Goal: Task Accomplishment & Management: Complete application form

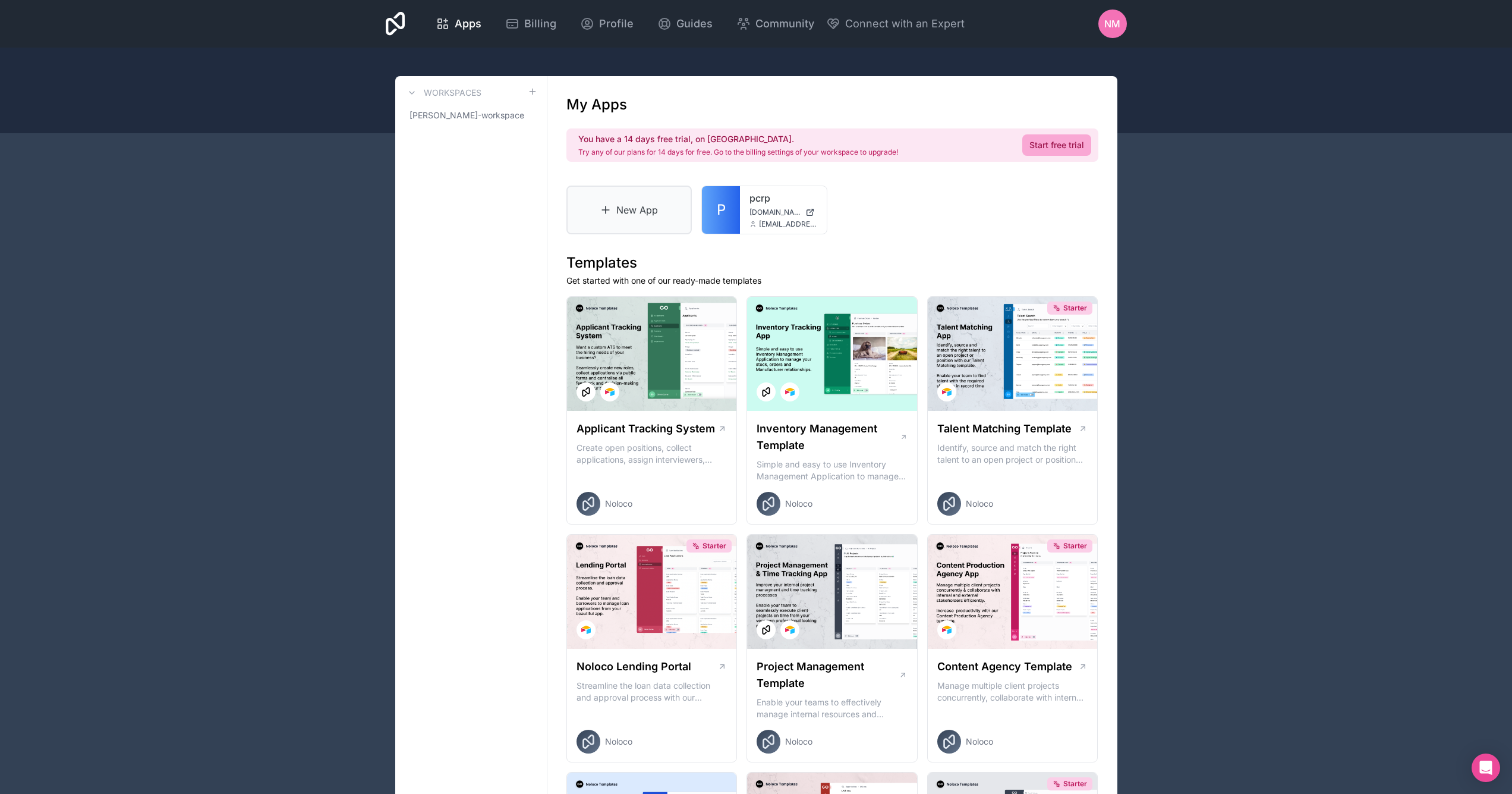
click at [614, 213] on link "New App" at bounding box center [629, 210] width 126 height 49
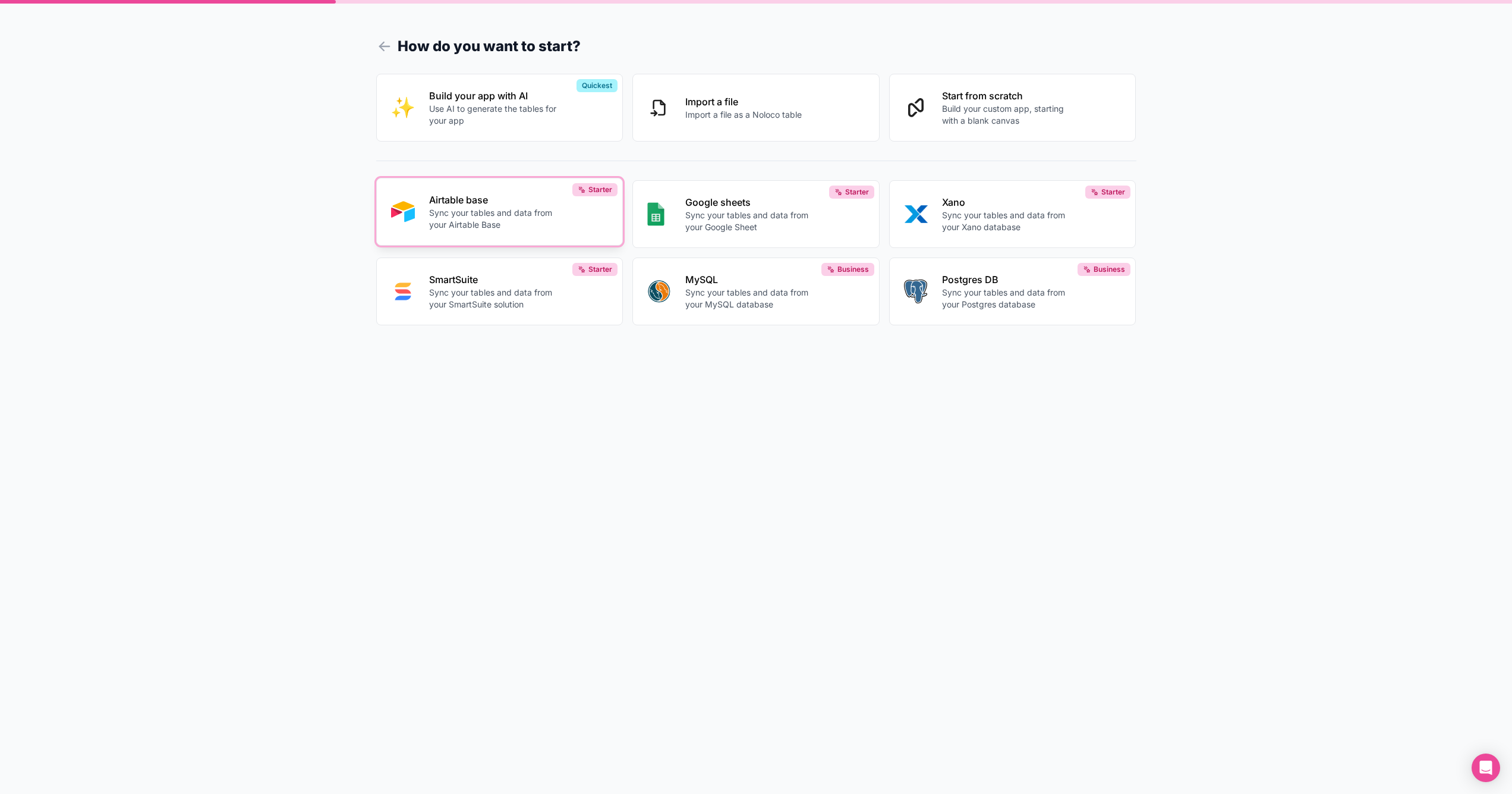
click at [588, 211] on div "Airtable base Sync your tables and data from your Airtable Base" at bounding box center [519, 211] width 180 height 38
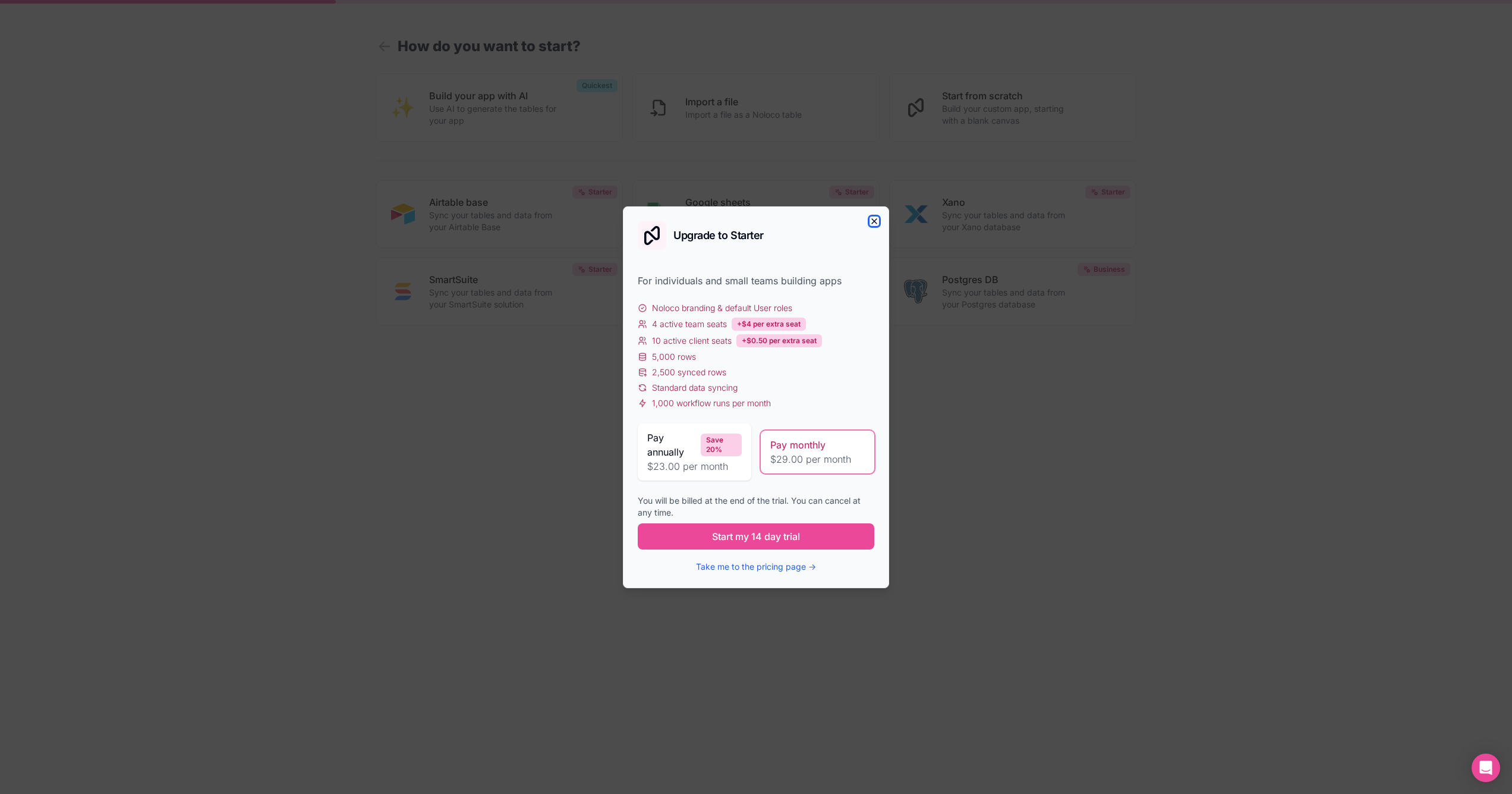
click at [872, 222] on icon "button" at bounding box center [874, 221] width 10 height 10
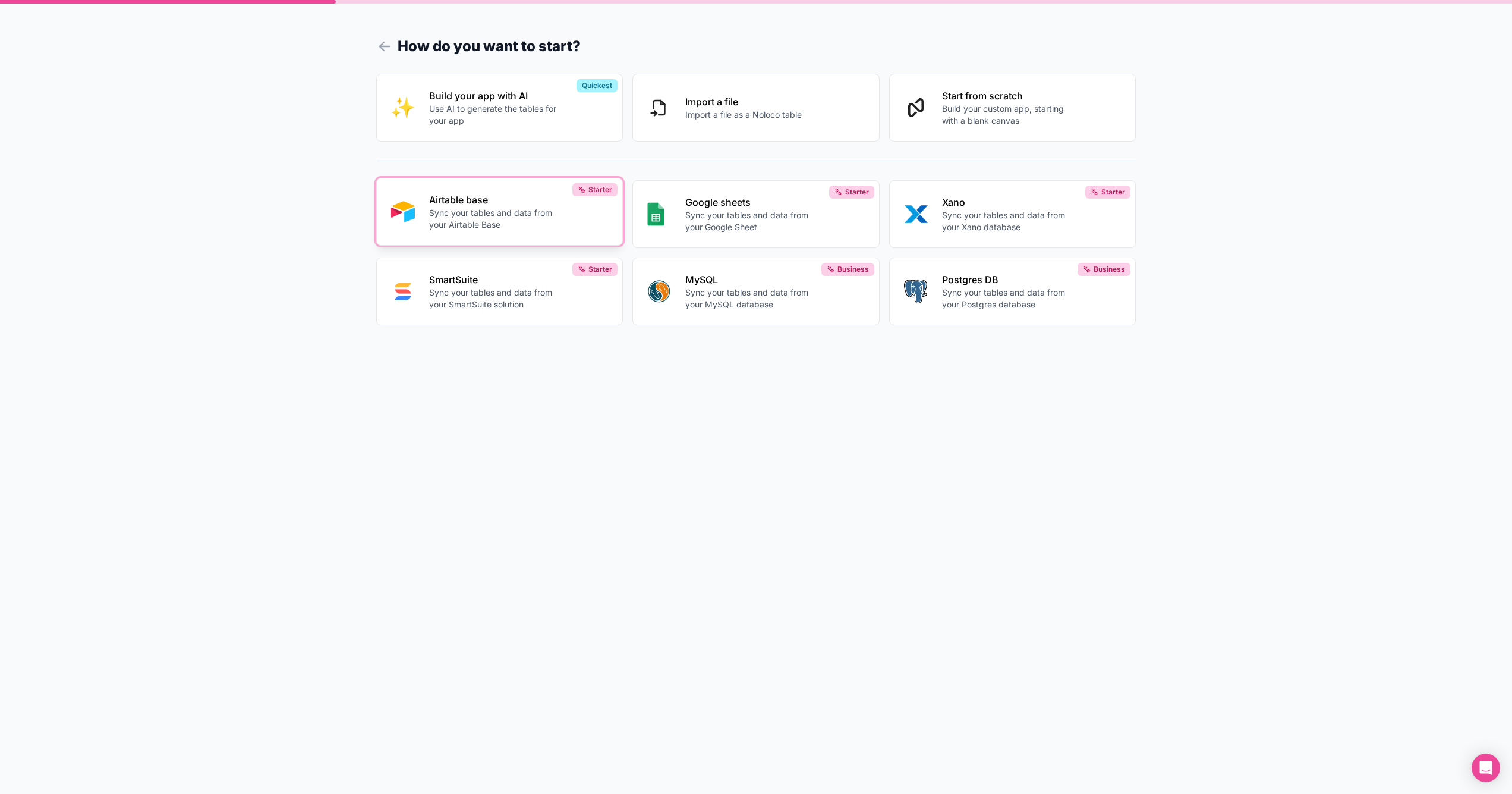
click at [415, 212] on button "Airtable base Sync your tables and data from your Airtable Base Starter" at bounding box center [499, 211] width 247 height 68
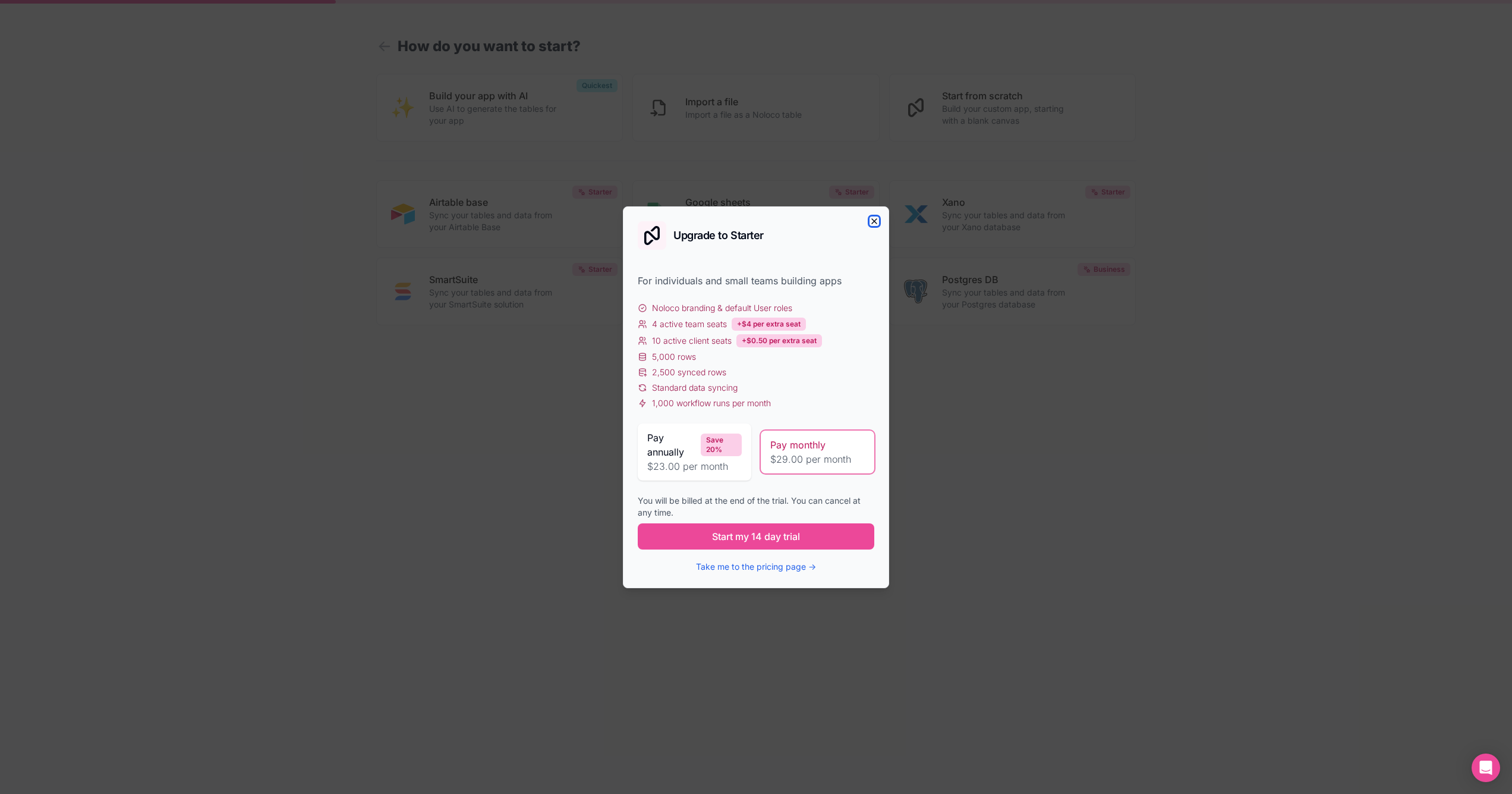
click at [874, 225] on icon "button" at bounding box center [874, 221] width 10 height 10
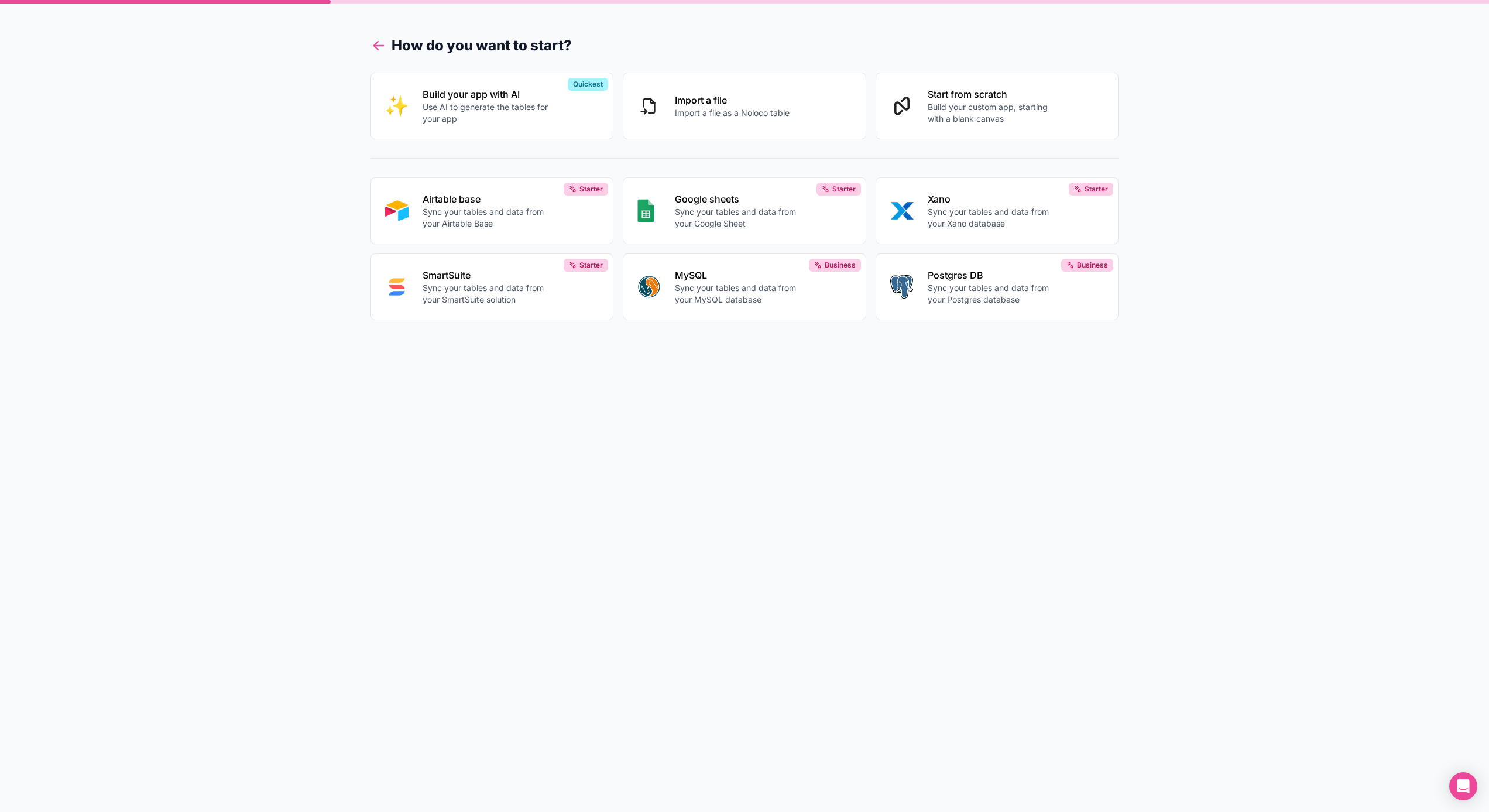
click at [375, 47] on icon at bounding box center [375, 48] width 4 height 4
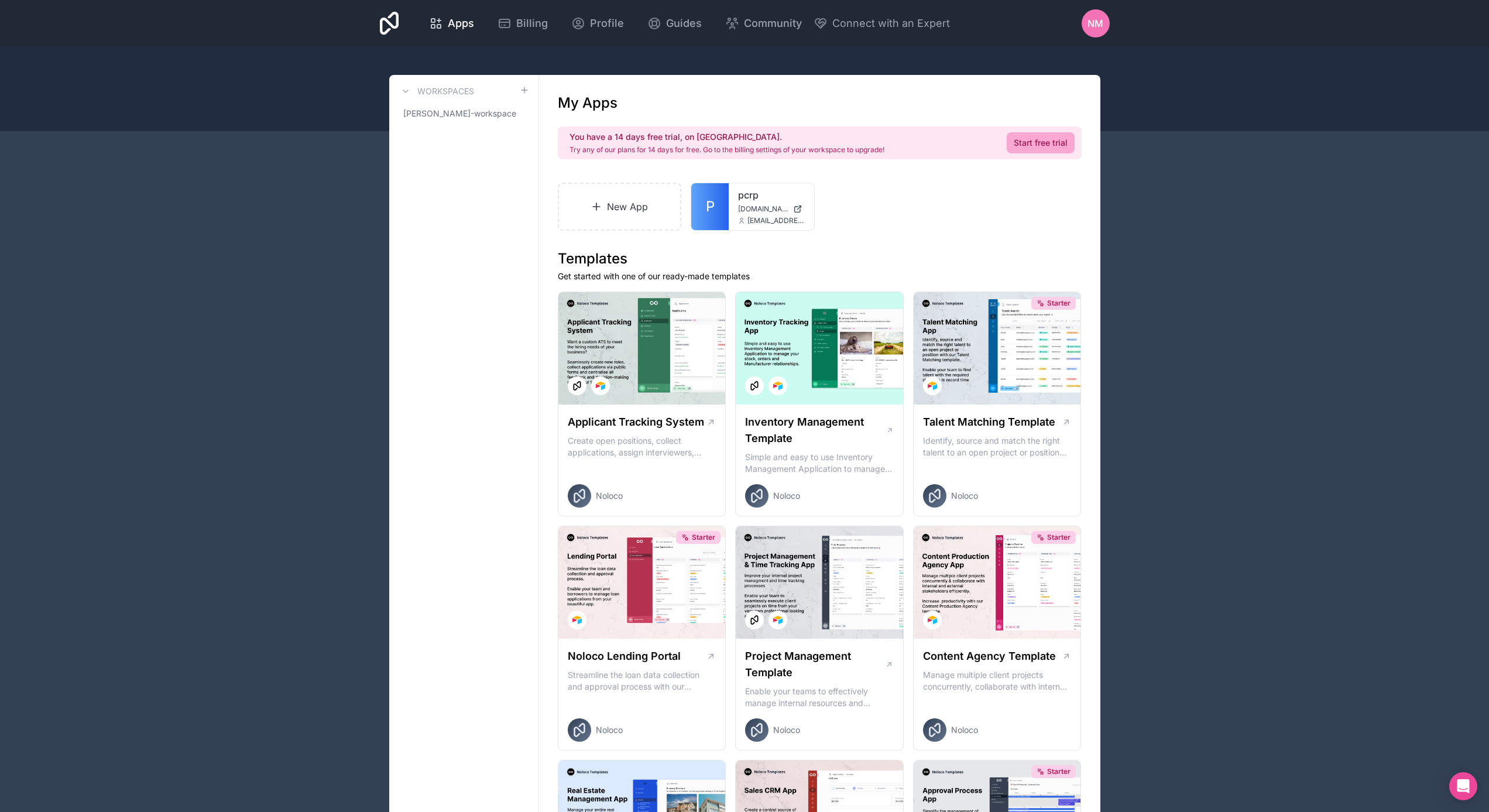
click at [1092, 25] on span "NM" at bounding box center [1095, 23] width 16 height 14
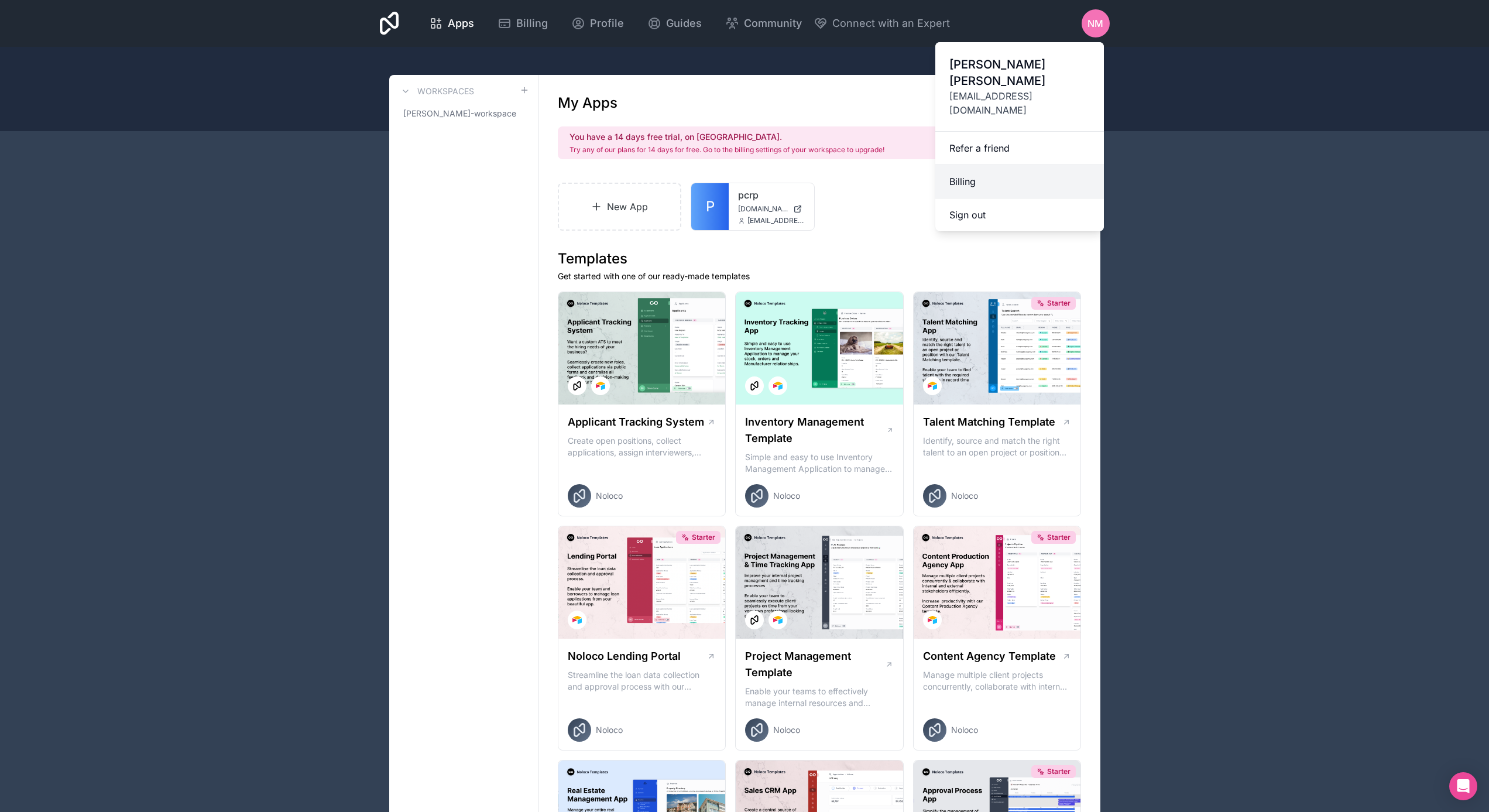
click at [975, 165] on link "Billing" at bounding box center [1019, 182] width 168 height 34
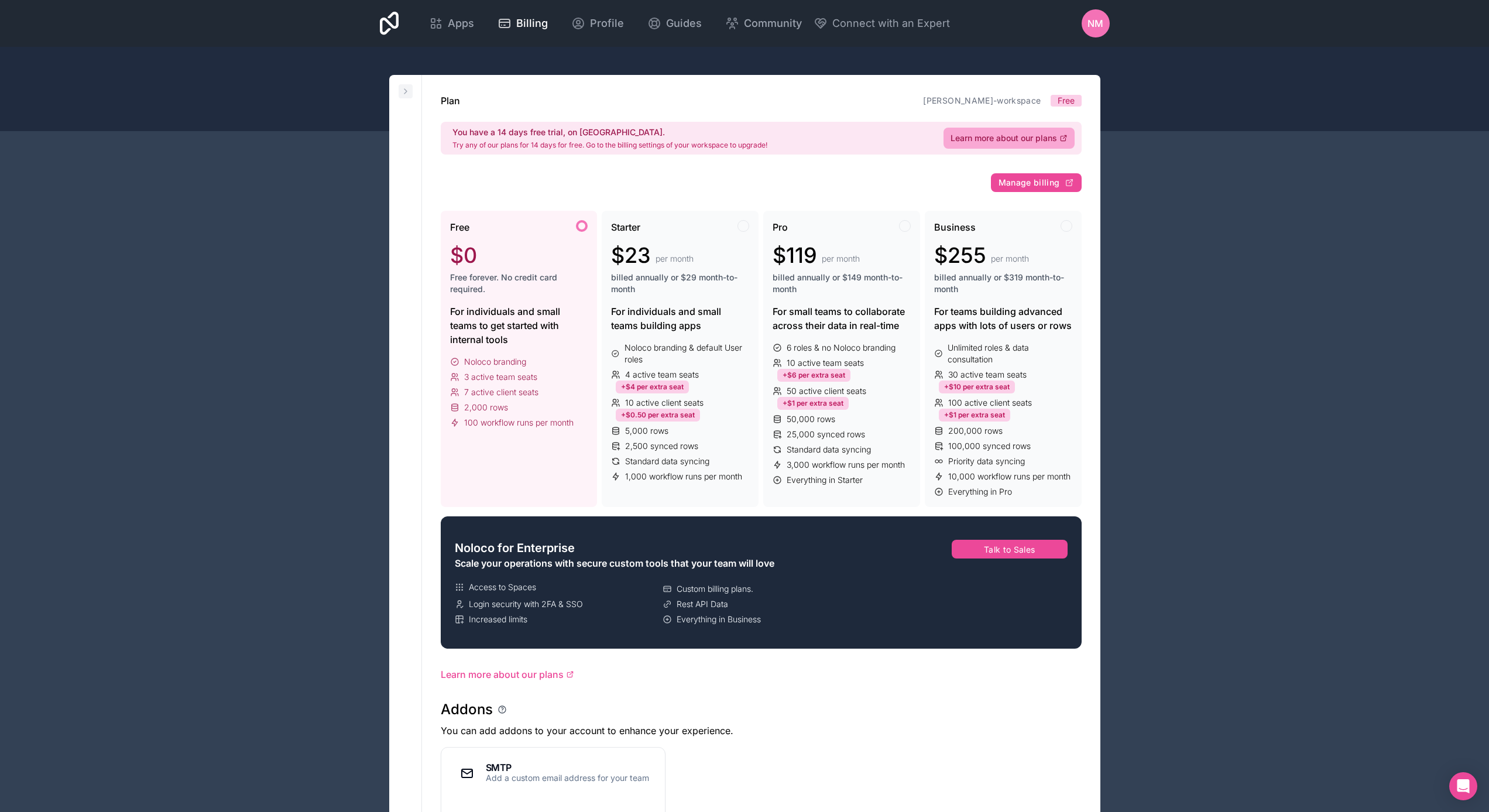
click at [409, 89] on icon at bounding box center [405, 91] width 10 height 10
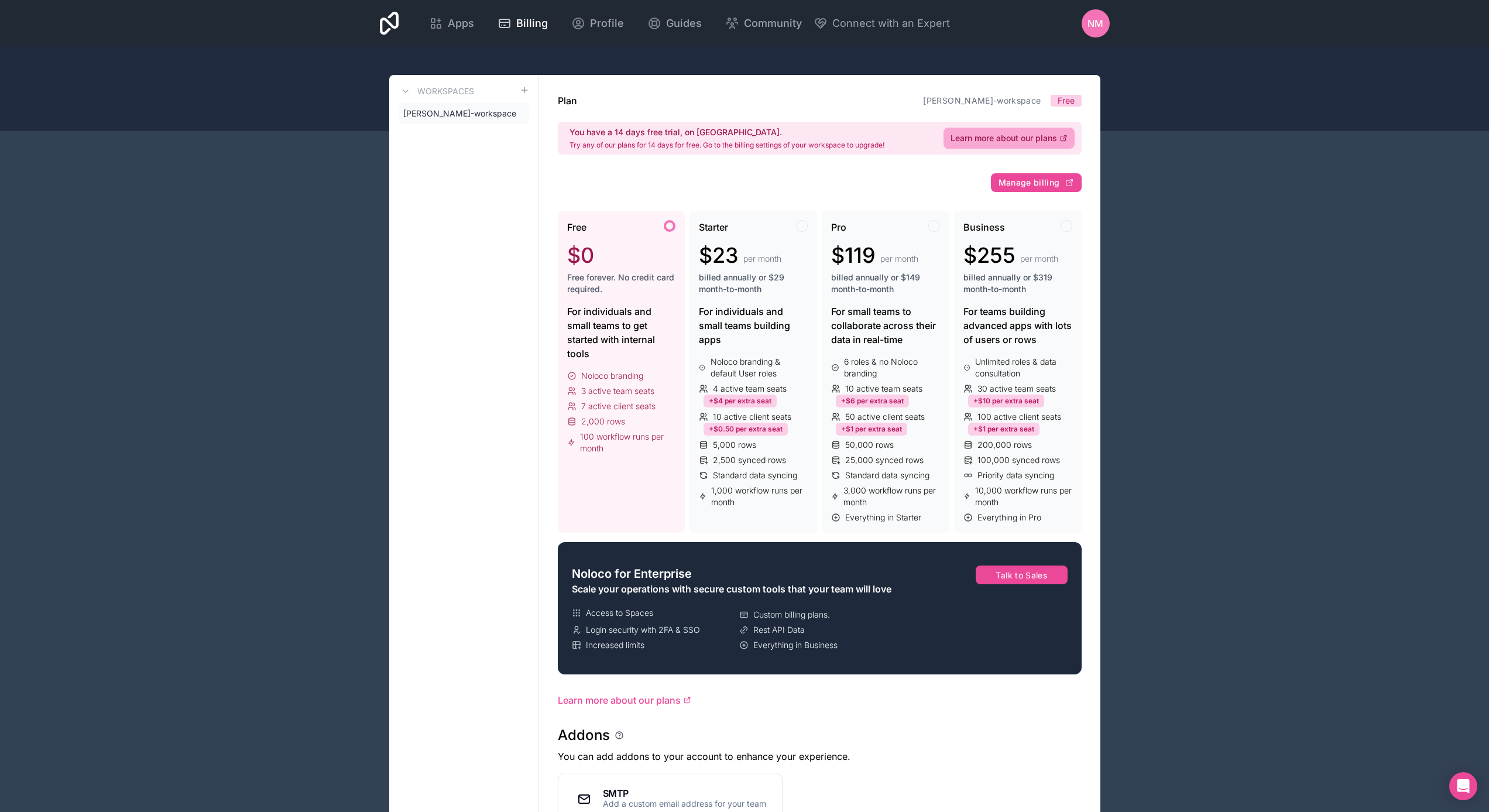
click at [1182, 268] on div "Apps Billing Profile Guides Community Connect with an Expert NM Billing Profile…" at bounding box center [744, 705] width 1489 height 1411
click at [1089, 29] on span "NM" at bounding box center [1095, 23] width 16 height 14
click at [449, 112] on span "[PERSON_NAME]-workspace" at bounding box center [457, 113] width 107 height 12
click at [451, 117] on span "[PERSON_NAME]-workspace" at bounding box center [457, 113] width 107 height 12
click at [1091, 23] on span "NM" at bounding box center [1095, 23] width 16 height 14
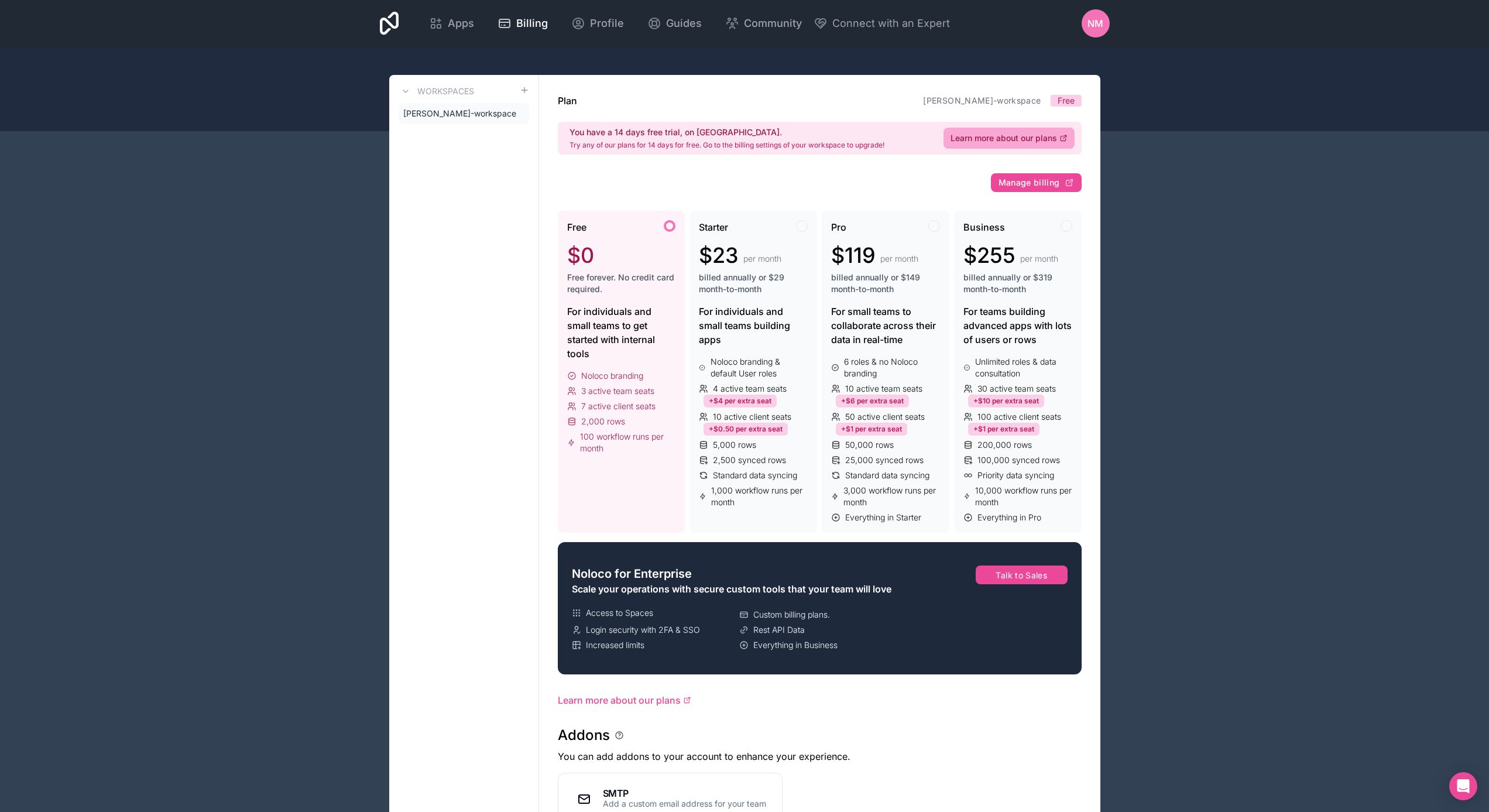
click at [1214, 230] on div "Apps Billing Profile Guides Community Connect with an Expert NM Billing Profile…" at bounding box center [744, 705] width 1489 height 1411
click at [434, 110] on span "[PERSON_NAME]-workspace" at bounding box center [457, 113] width 107 height 12
click at [456, 22] on span "Apps" at bounding box center [461, 23] width 26 height 16
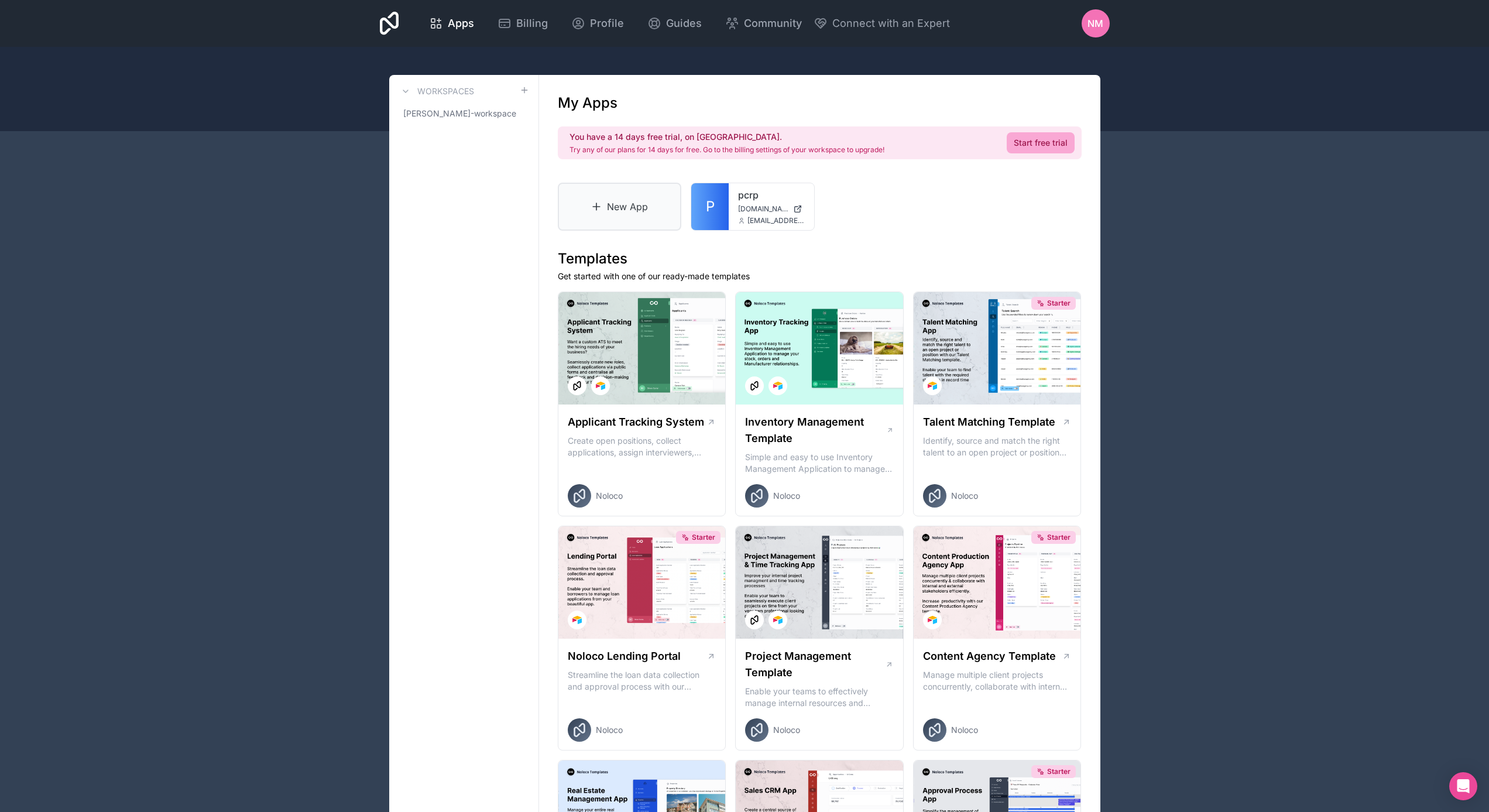
click at [596, 201] on icon at bounding box center [596, 206] width 12 height 12
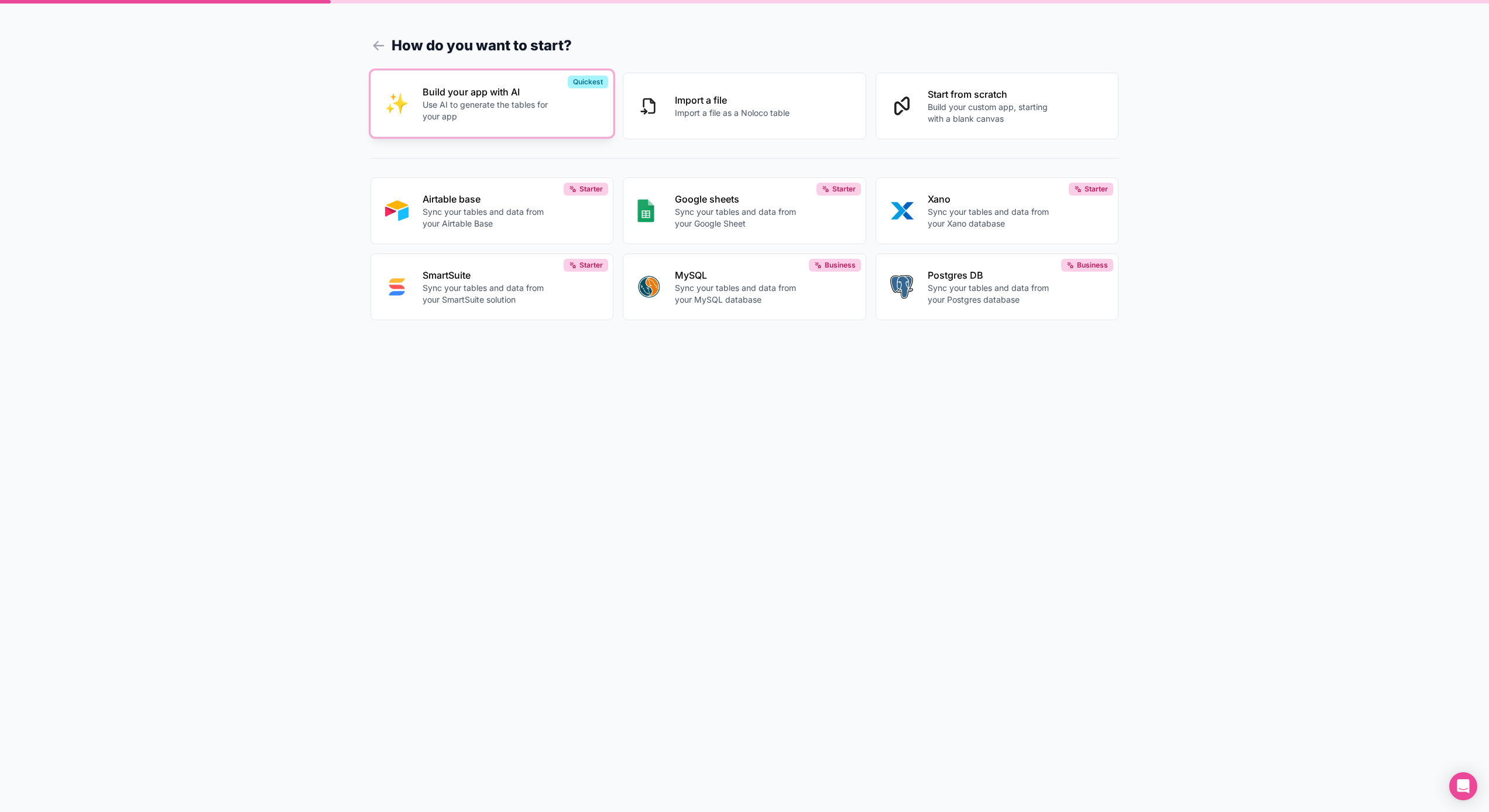
click at [457, 106] on p "Use AI to generate the tables for your app" at bounding box center [488, 110] width 130 height 23
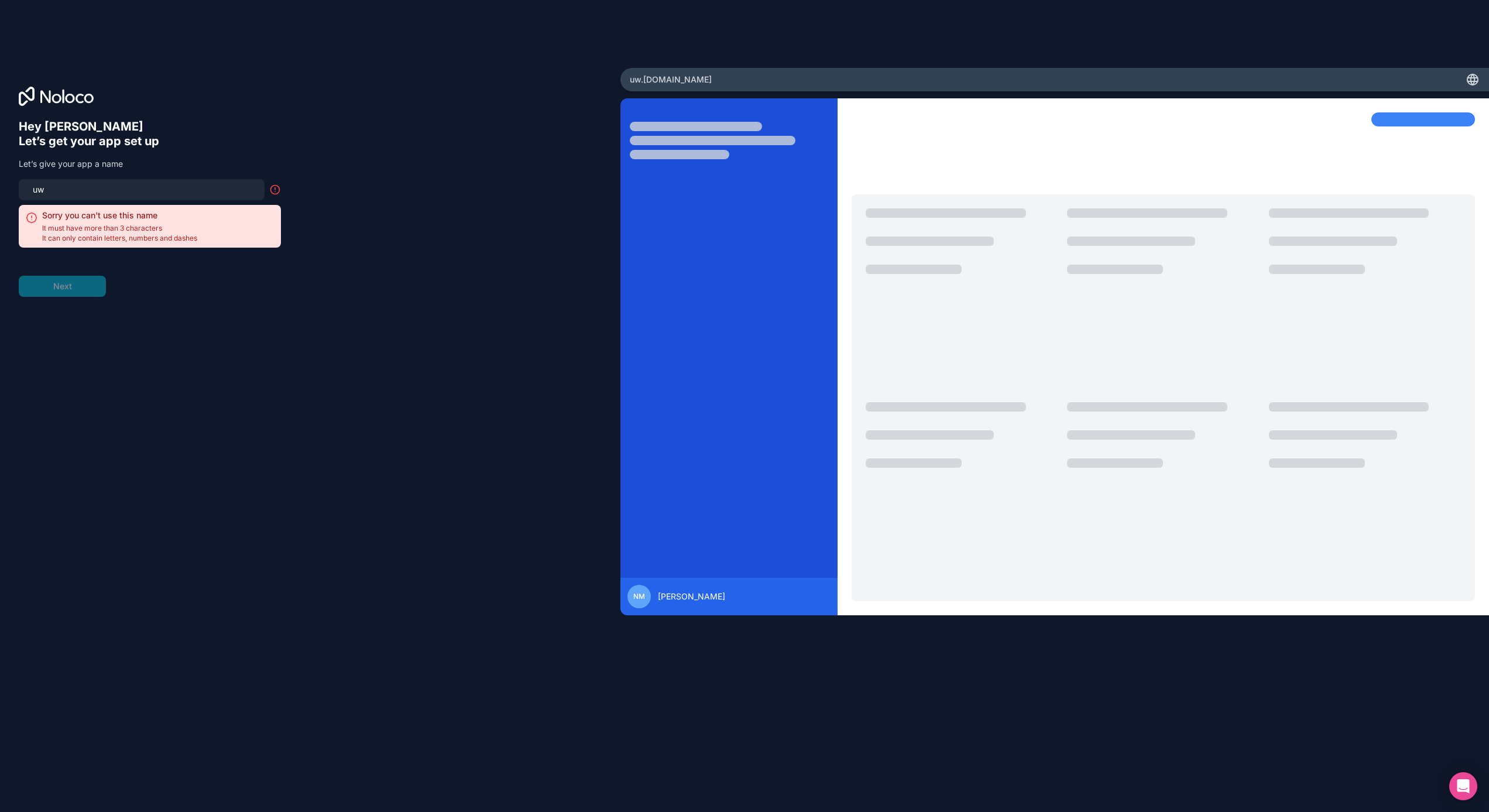
drag, startPoint x: 56, startPoint y: 189, endPoint x: 1, endPoint y: 189, distance: 55.0
click at [1, 189] on div "Hey [PERSON_NAME] 👋 Let’s get your app set up Let’s give your app a name uw Sor…" at bounding box center [310, 406] width 620 height 677
type input "p"
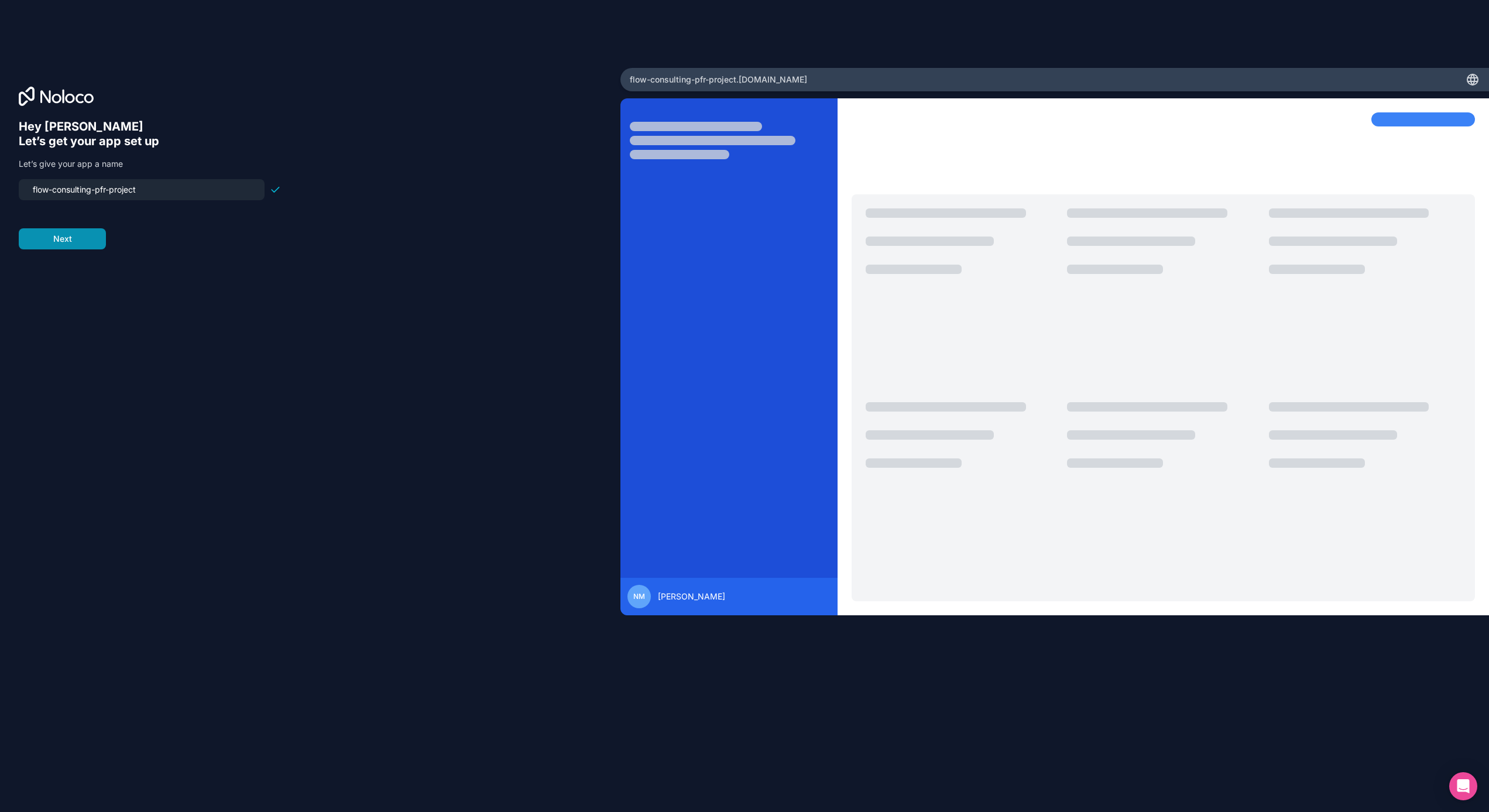
type input "flow-consulting-pfr-project"
click at [59, 241] on button "Next" at bounding box center [62, 238] width 87 height 21
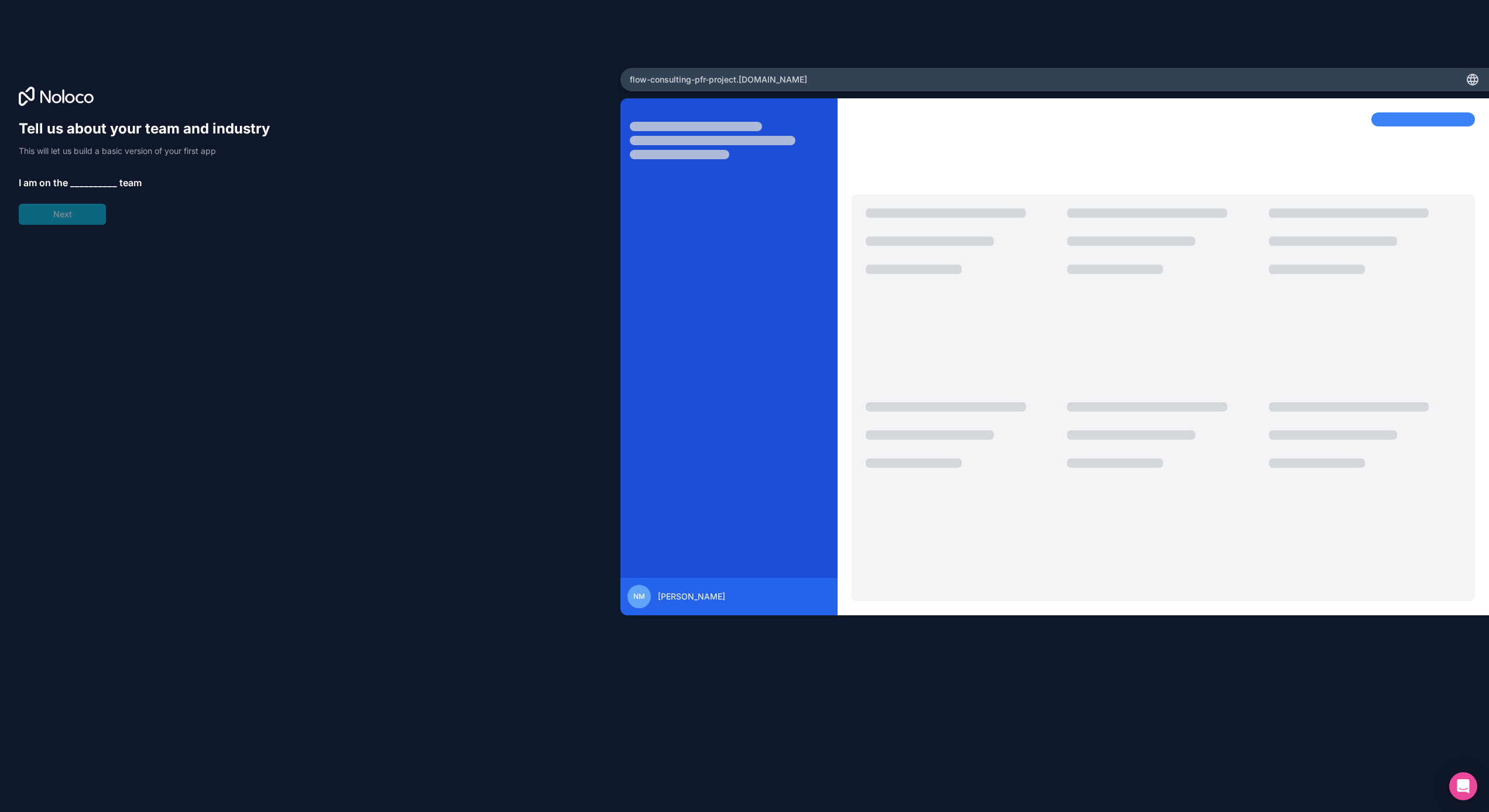
click at [89, 181] on span "__________" at bounding box center [94, 182] width 47 height 14
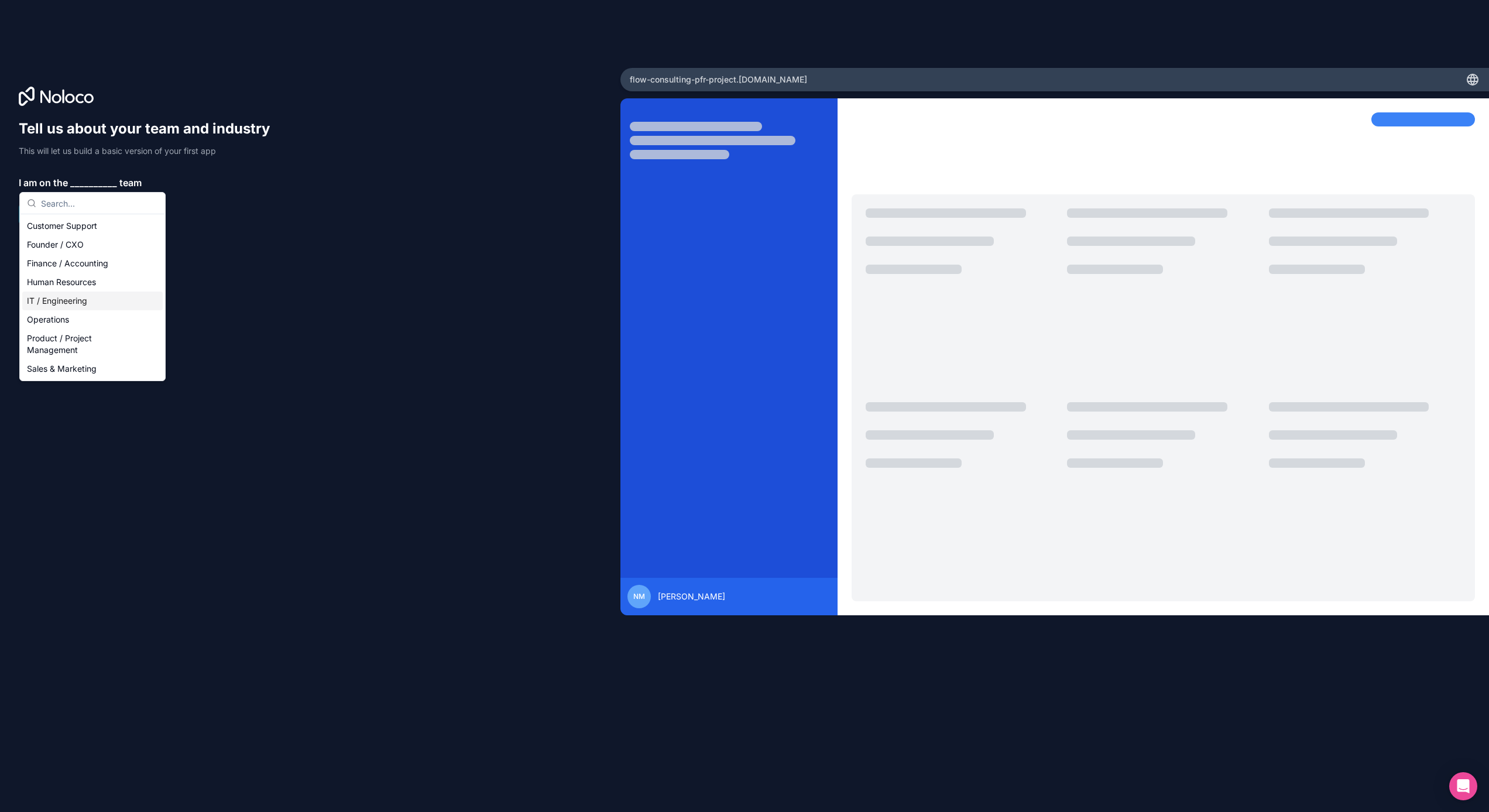
click at [75, 298] on div "IT / Engineering" at bounding box center [92, 301] width 140 height 19
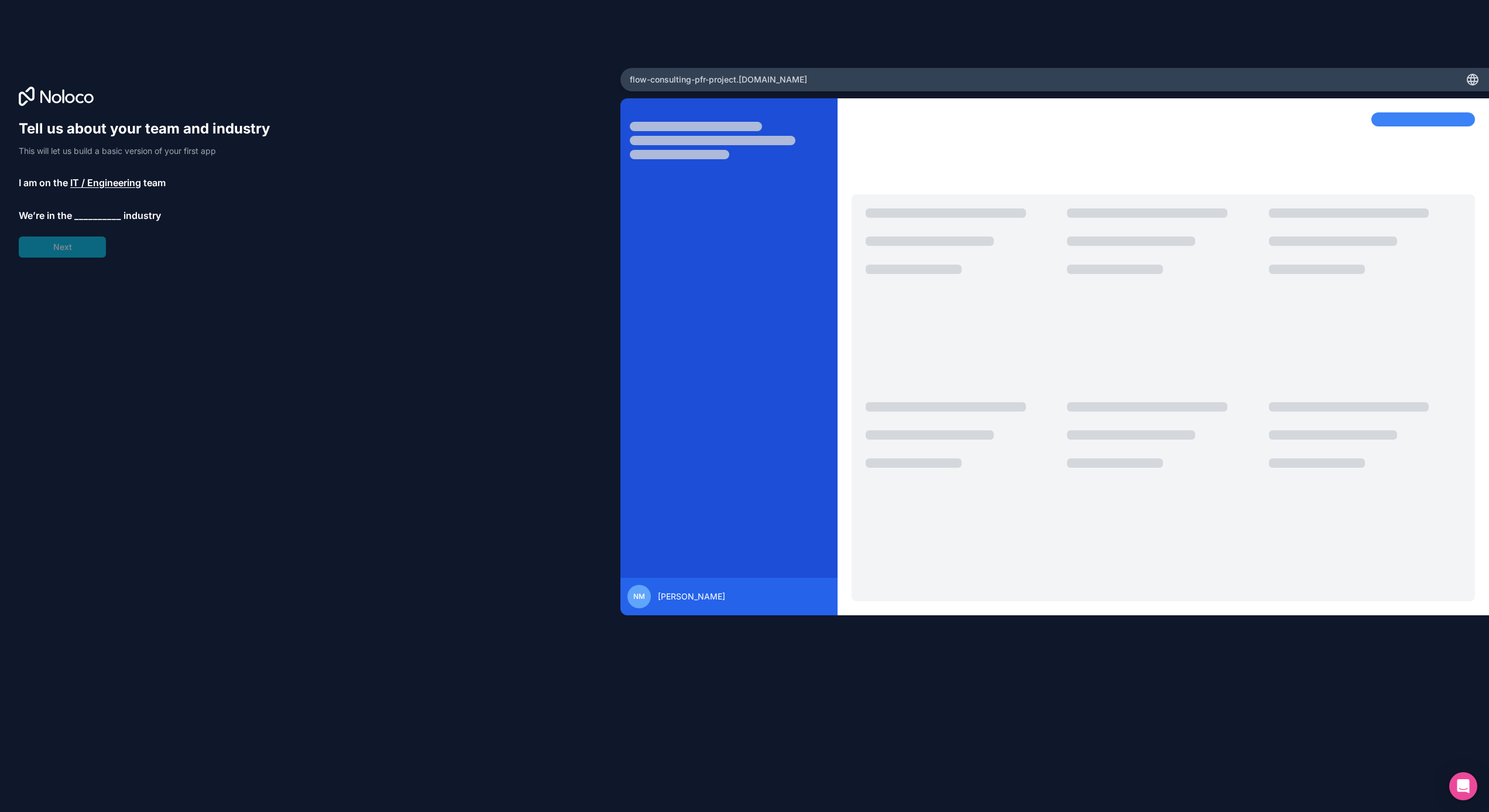
click at [85, 220] on span "__________" at bounding box center [98, 215] width 47 height 14
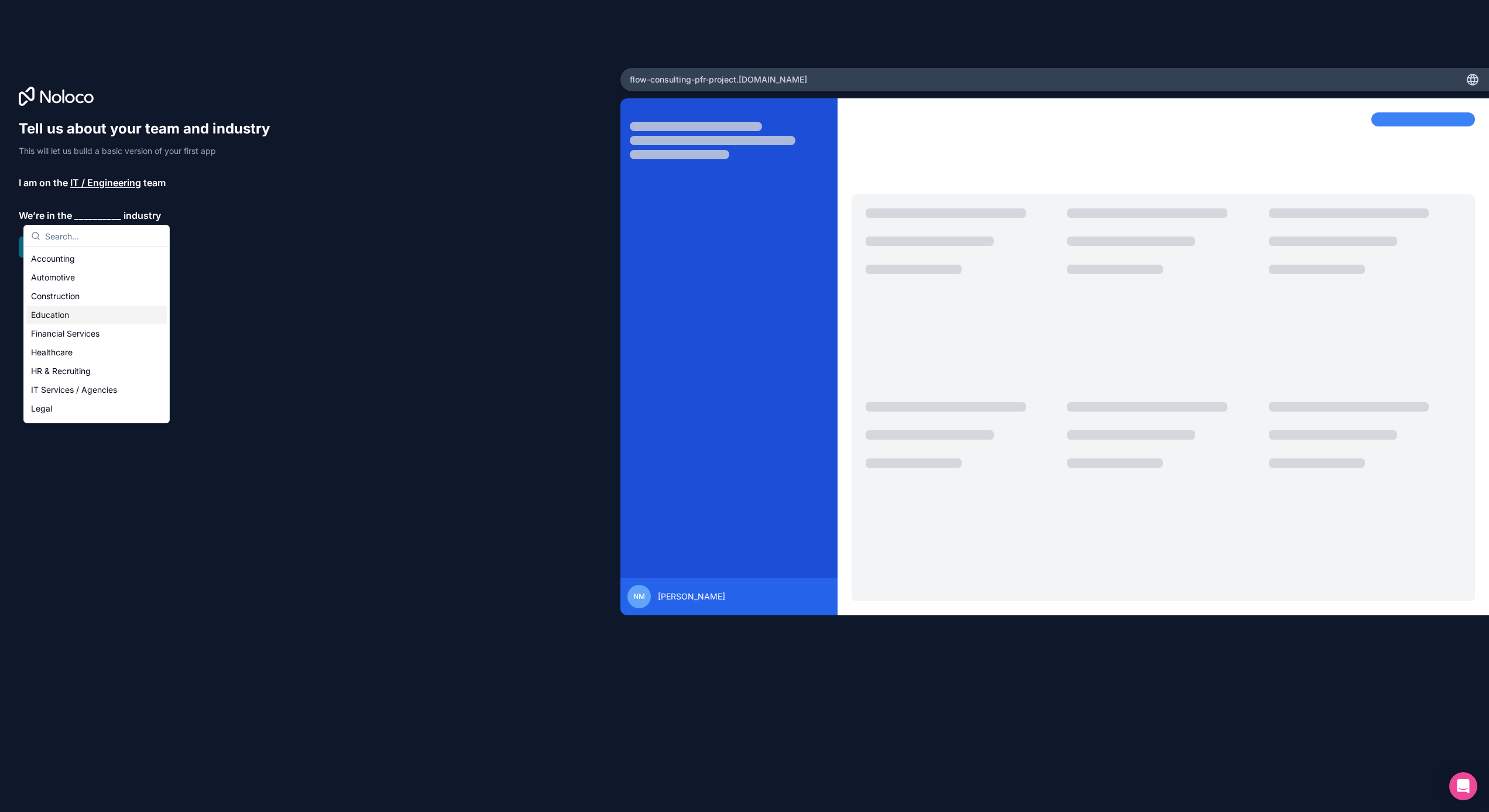
click at [59, 319] on div "Education" at bounding box center [97, 315] width 140 height 19
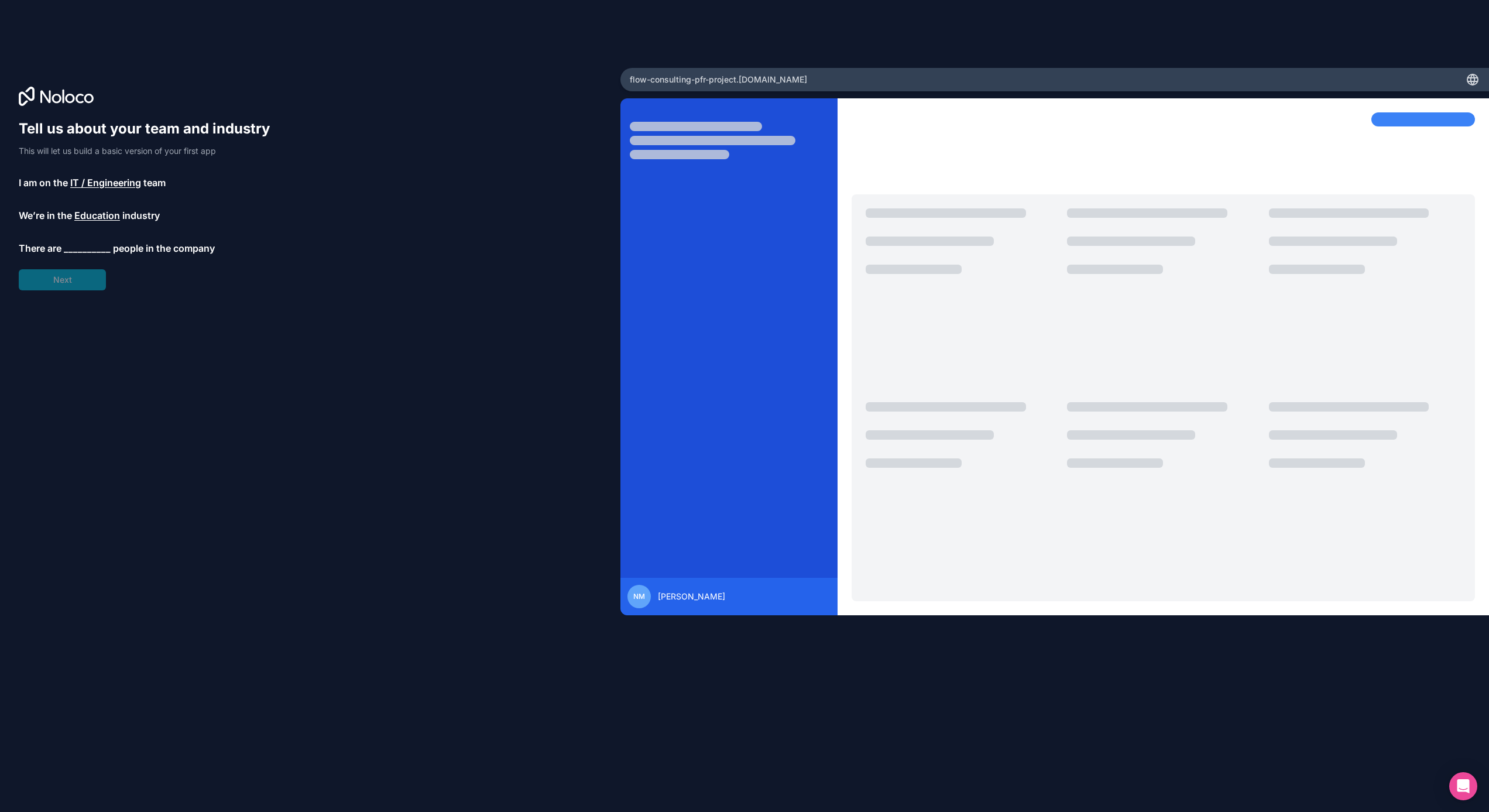
click at [83, 246] on span "__________" at bounding box center [87, 248] width 47 height 14
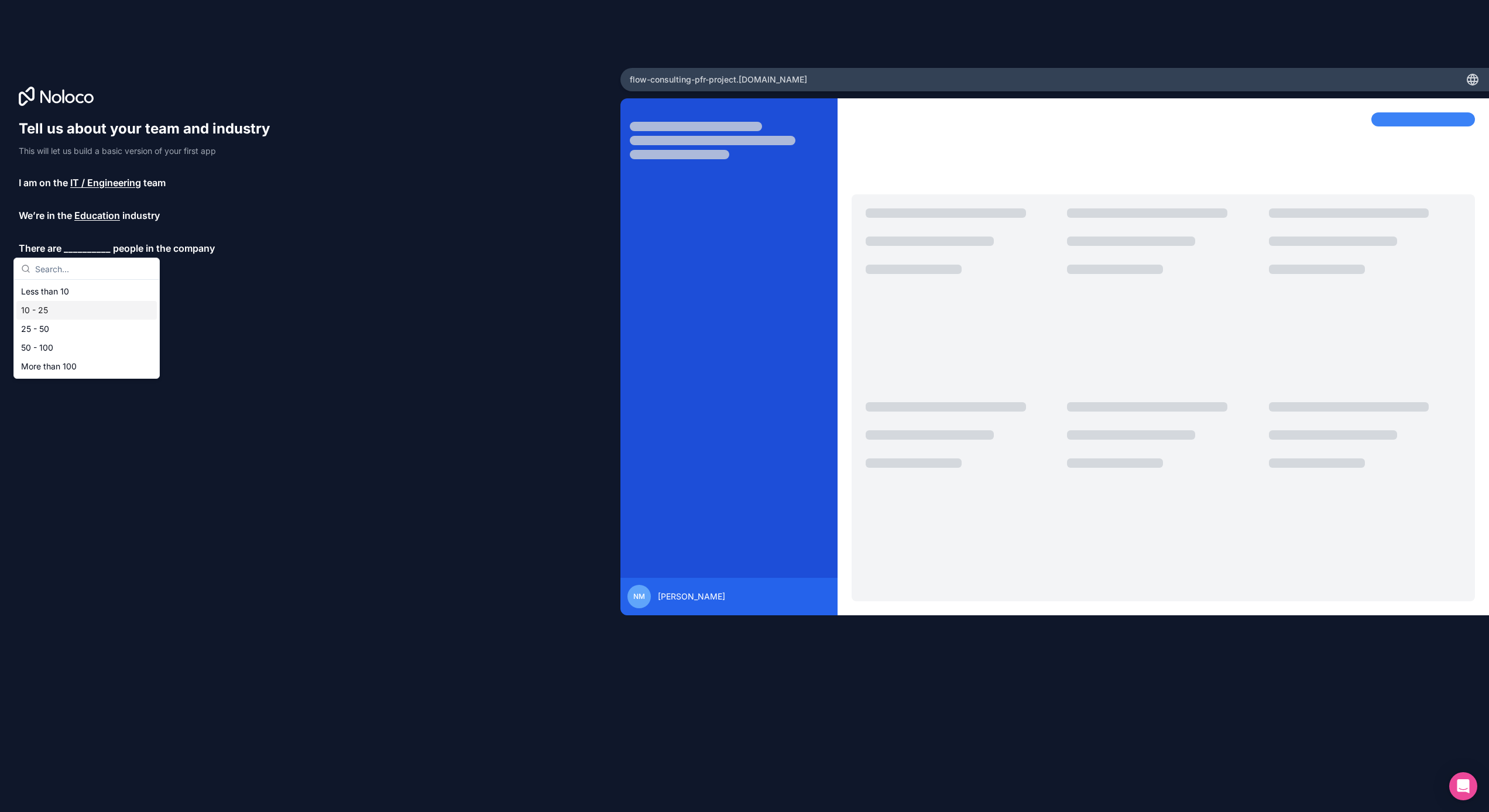
click at [49, 315] on div "10 - 25" at bounding box center [86, 310] width 140 height 19
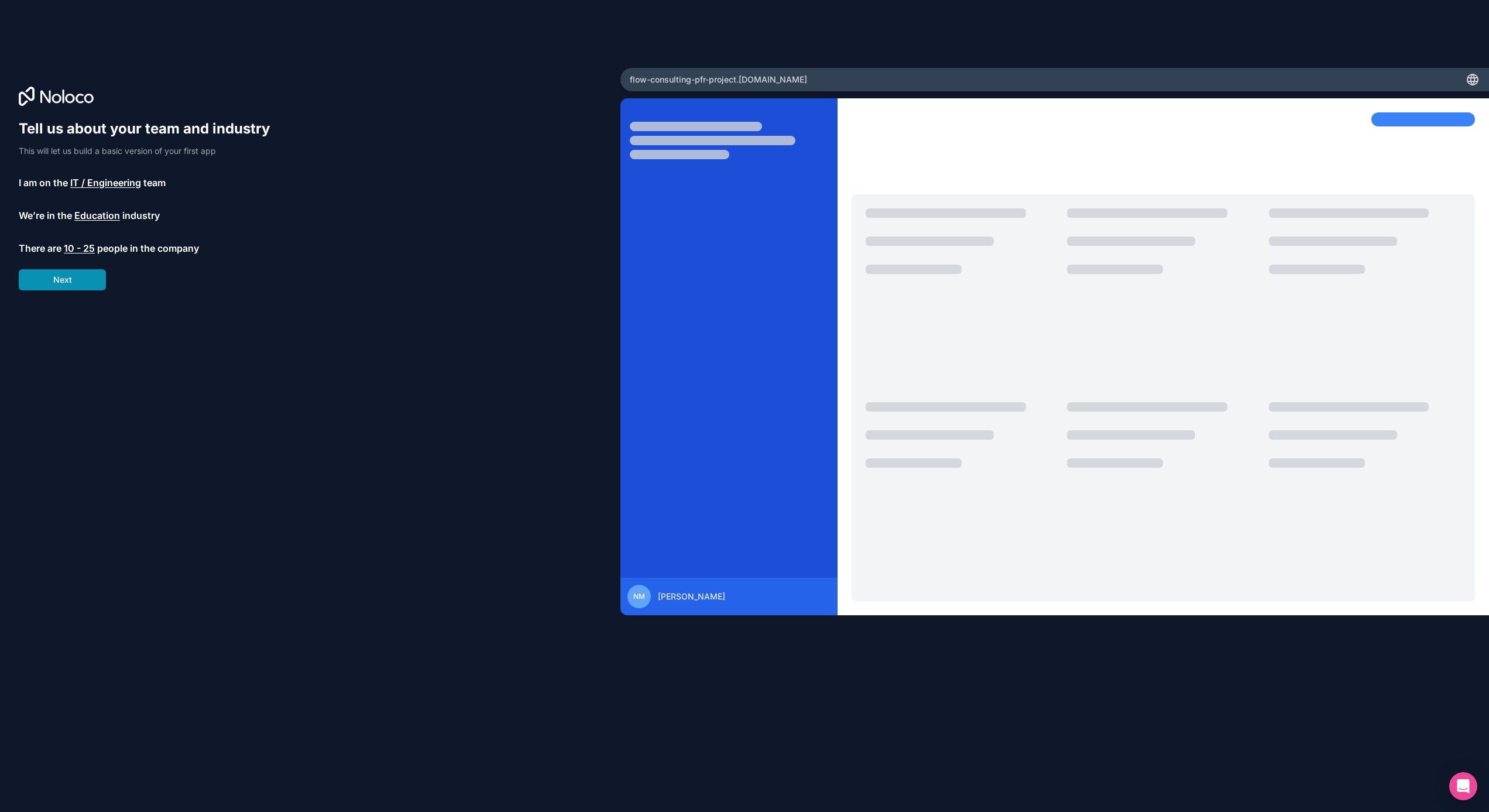
click at [75, 282] on button "Next" at bounding box center [62, 279] width 87 height 21
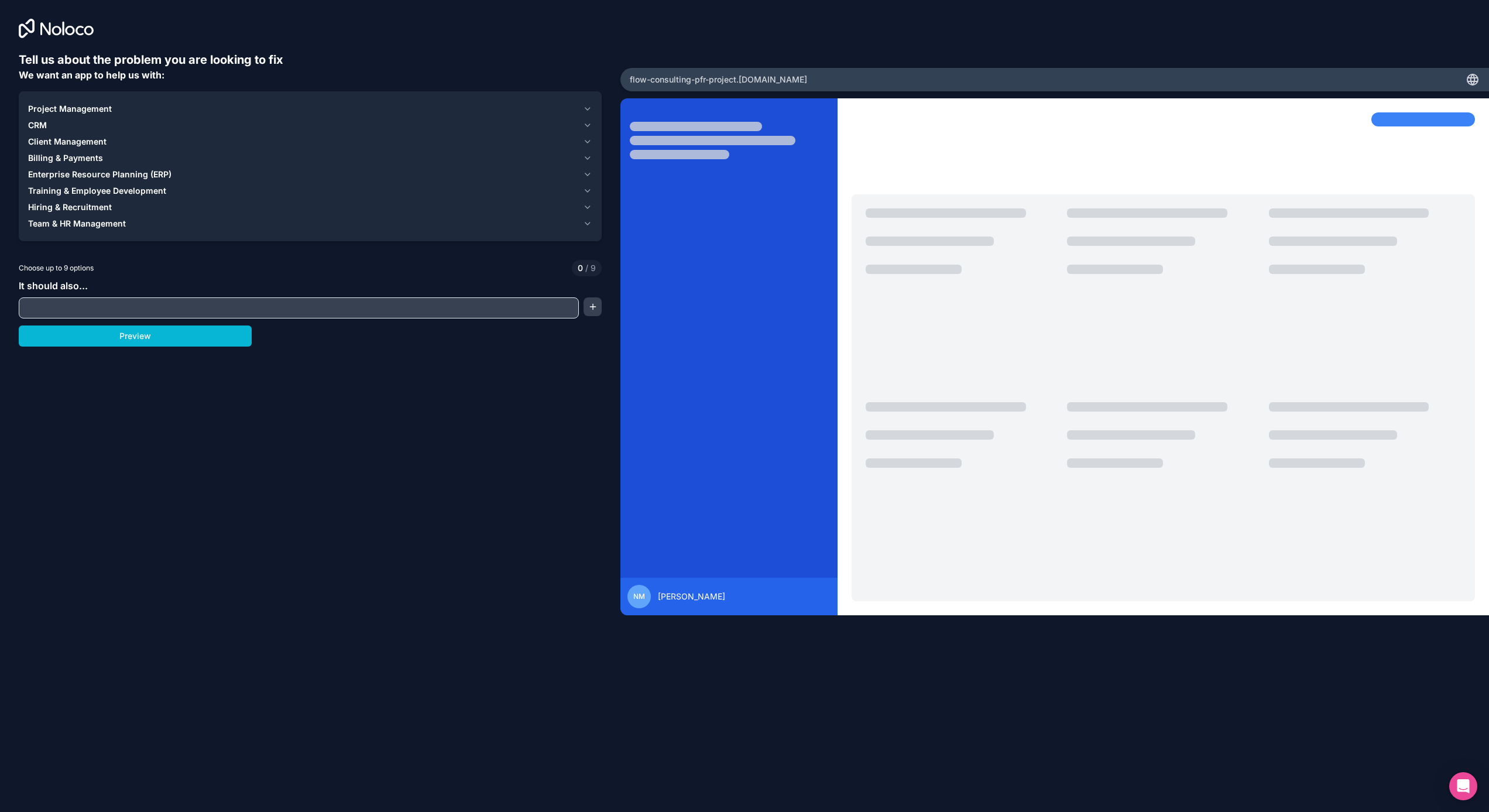
click at [72, 308] on input "text" at bounding box center [299, 308] width 555 height 16
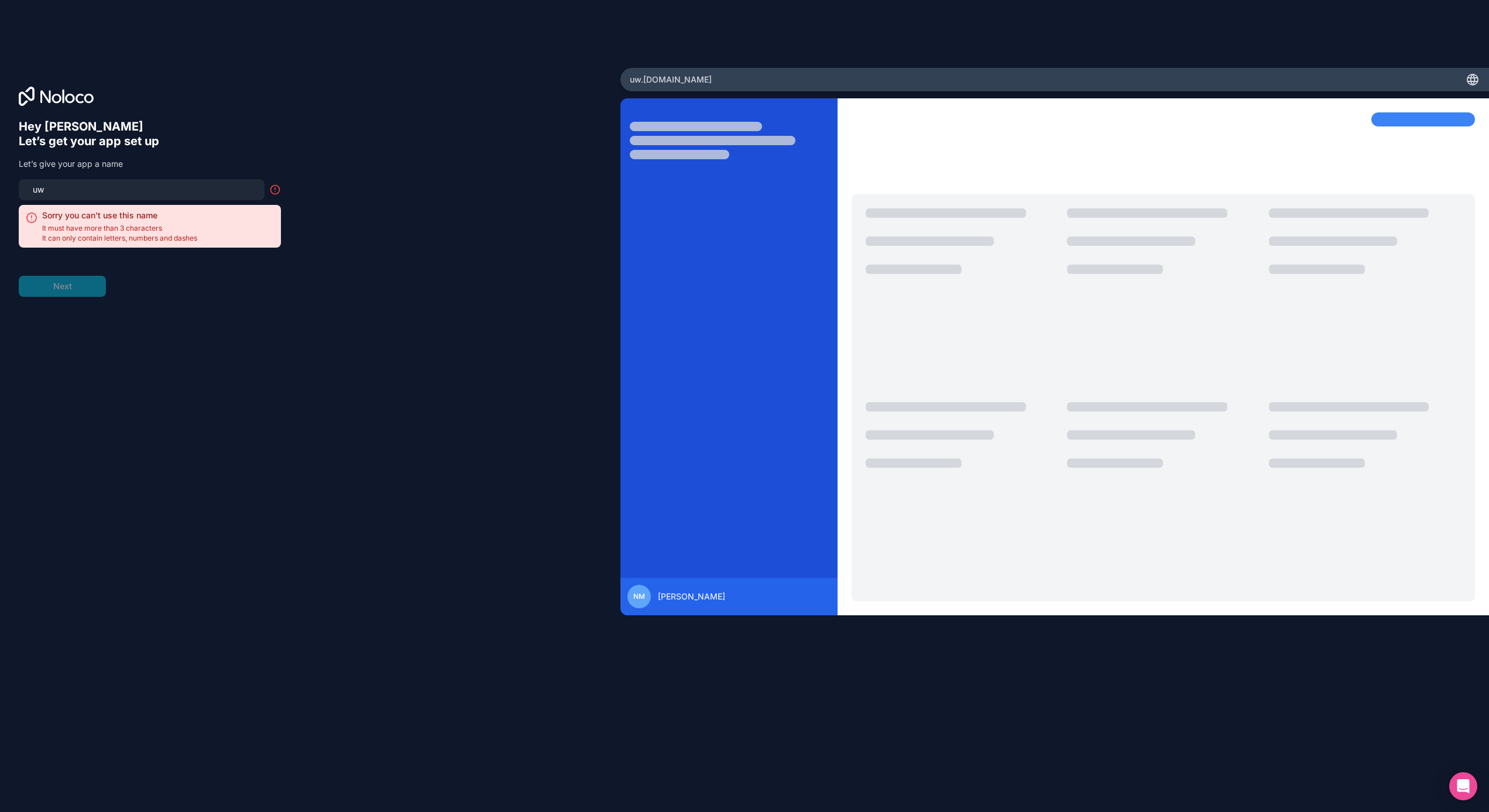
click at [63, 286] on form "uw Sorry you can't use this name It must have more than 3 characters It can onl…" at bounding box center [150, 238] width 262 height 118
click at [51, 133] on h6 "Hey [PERSON_NAME]" at bounding box center [150, 127] width 262 height 15
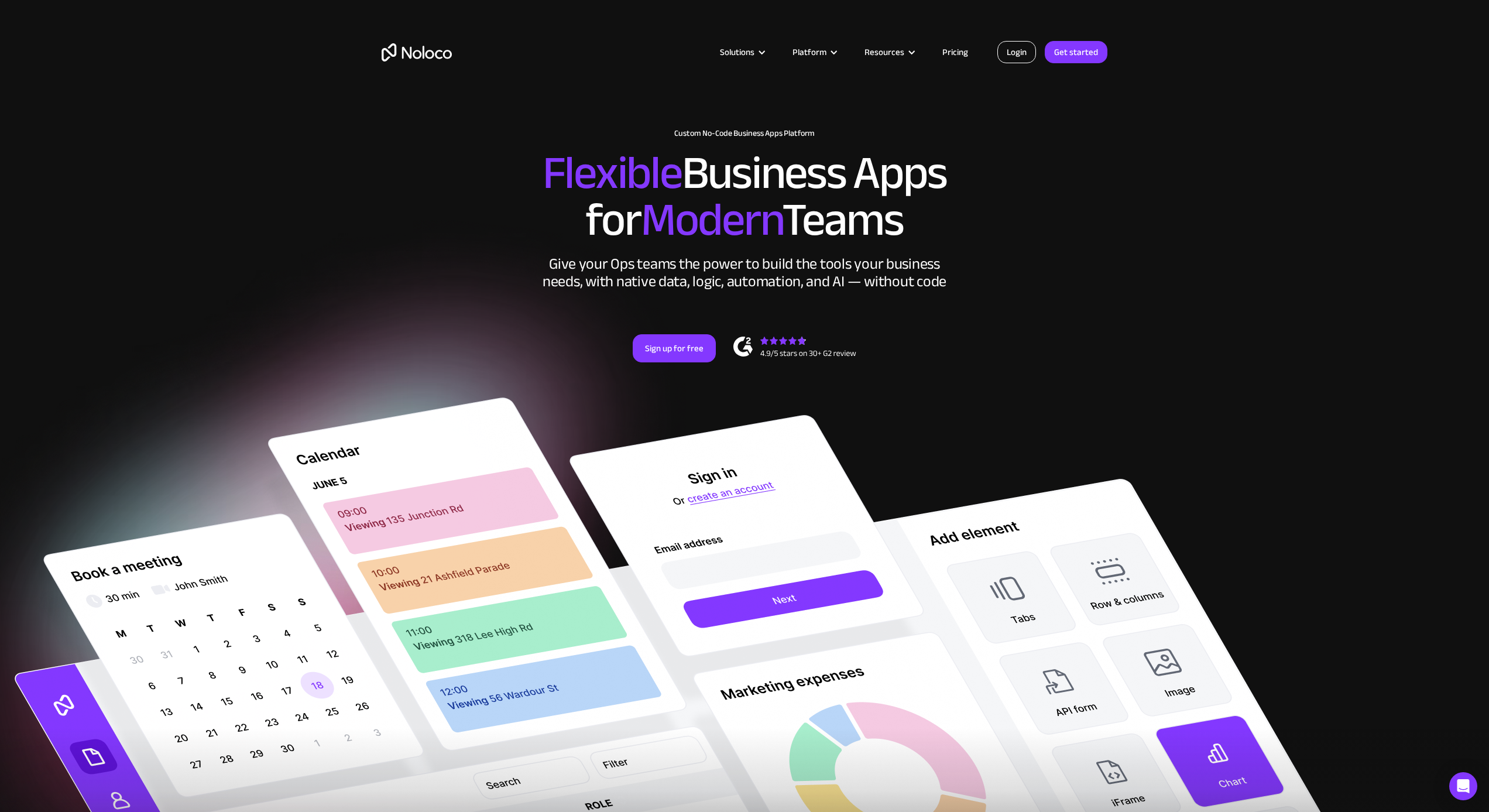
click at [1014, 49] on link "Login" at bounding box center [1016, 52] width 39 height 22
